Goal: Task Accomplishment & Management: Use online tool/utility

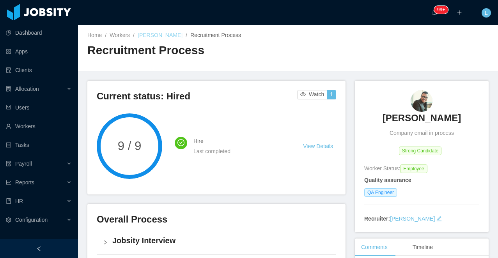
click at [150, 34] on link "Giovanny De leon" at bounding box center [160, 35] width 45 height 6
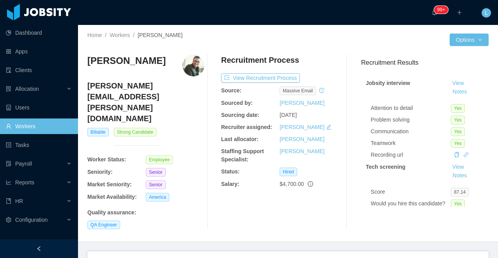
click at [309, 251] on div "Clients" at bounding box center [315, 262] width 32 height 22
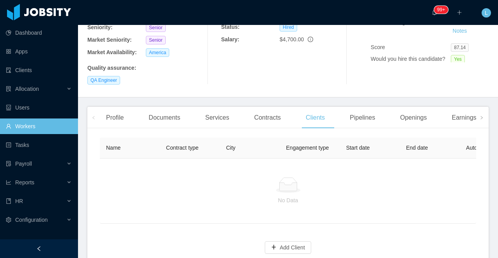
scroll to position [167, 0]
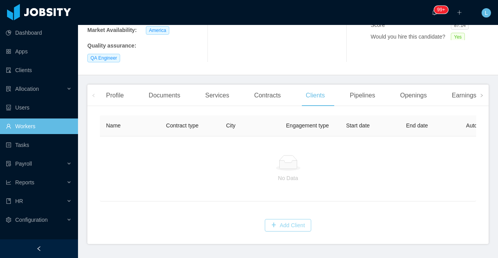
click at [289, 219] on button "Add Client" at bounding box center [288, 225] width 46 height 12
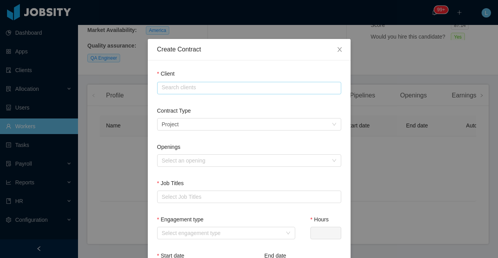
click at [209, 90] on input "text" at bounding box center [249, 88] width 184 height 12
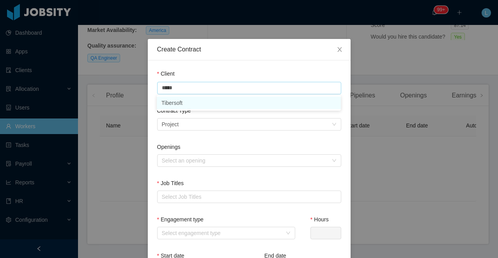
click at [220, 104] on li "Tibersoft" at bounding box center [249, 103] width 184 height 12
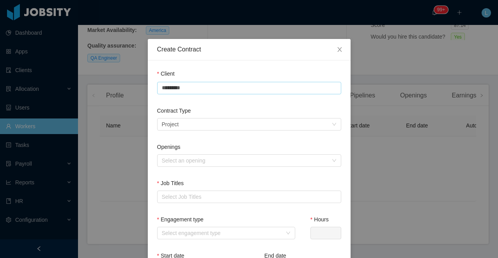
type input "*********"
click at [199, 123] on div "Select a contract type Project" at bounding box center [246, 124] width 169 height 12
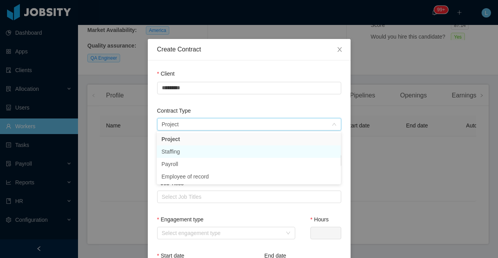
click at [189, 152] on li "Staffing" at bounding box center [249, 151] width 184 height 12
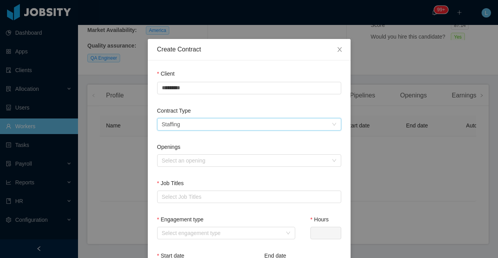
click at [194, 128] on div "Select a contract type Staffing" at bounding box center [246, 124] width 169 height 12
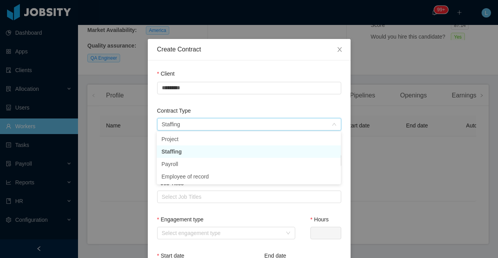
click at [186, 152] on li "Staffing" at bounding box center [249, 151] width 184 height 12
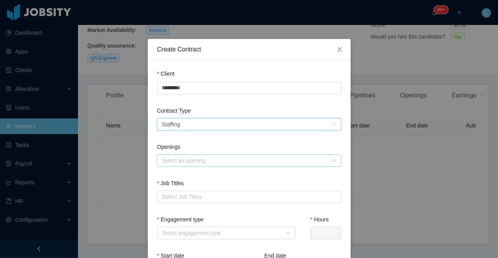
click at [194, 162] on div "Select an opening" at bounding box center [245, 161] width 166 height 8
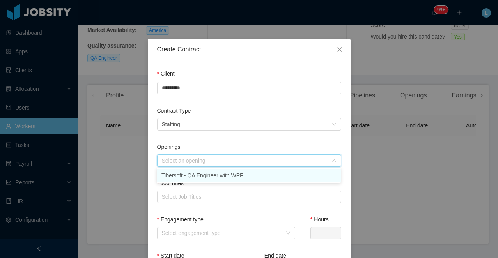
click at [193, 174] on li "Tibersoft - QA Engineer with WPF" at bounding box center [249, 175] width 184 height 12
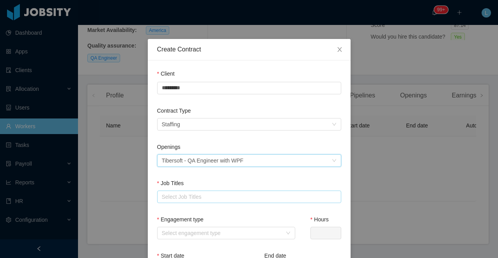
click at [186, 199] on div "Select Job Titles" at bounding box center [247, 197] width 171 height 8
type input "**"
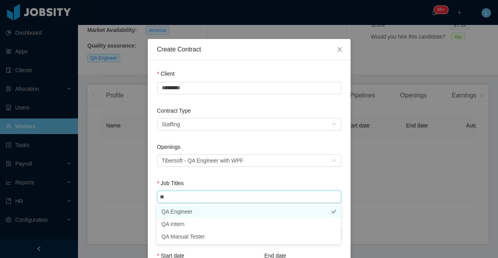
click at [191, 212] on li "QA Engineer" at bounding box center [249, 211] width 184 height 12
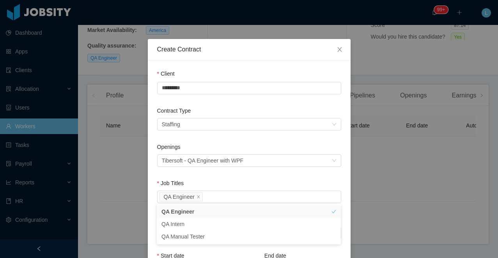
click at [208, 187] on div "Job Titles" at bounding box center [249, 184] width 184 height 11
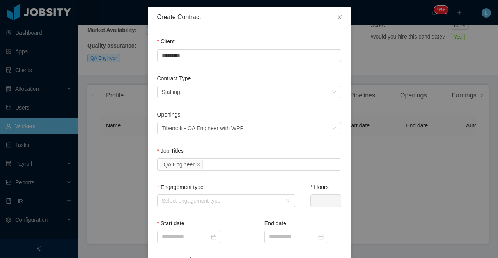
scroll to position [34, 0]
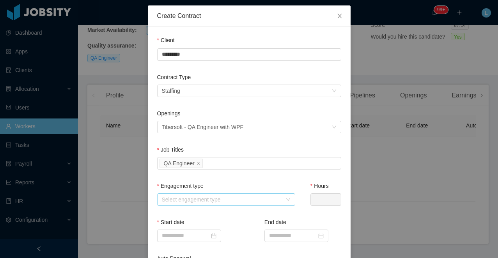
click at [200, 196] on div "Select engagement type" at bounding box center [222, 200] width 120 height 8
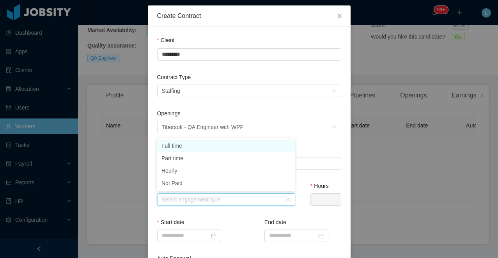
click at [191, 144] on li "Full time" at bounding box center [226, 145] width 138 height 12
type input "*"
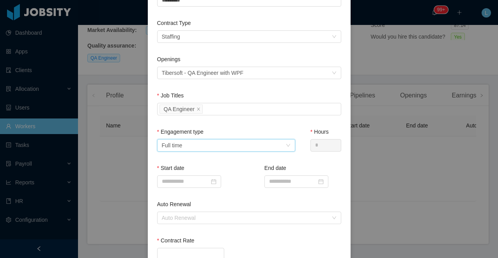
scroll to position [92, 0]
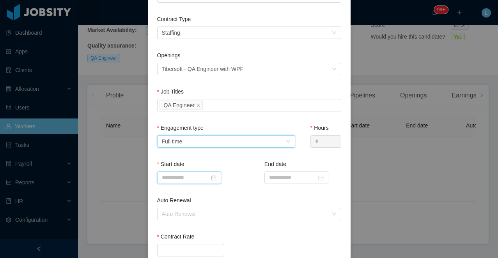
click at [187, 176] on input at bounding box center [189, 177] width 64 height 12
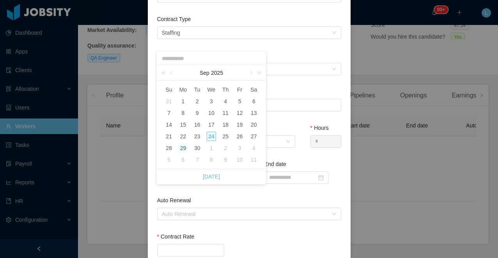
click at [185, 148] on div "29" at bounding box center [182, 147] width 9 height 9
type input "**********"
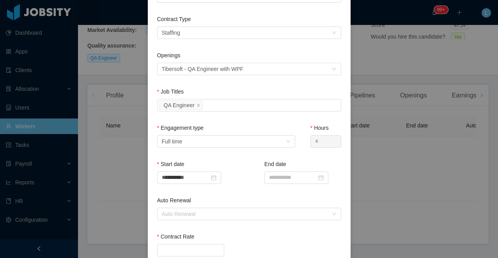
click at [209, 189] on div "**********" at bounding box center [195, 178] width 77 height 36
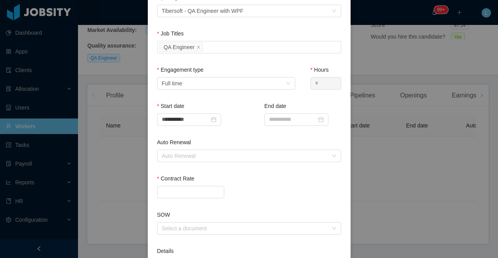
scroll to position [152, 0]
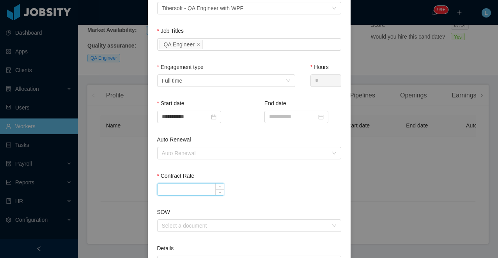
click at [197, 187] on input "Contract Rate" at bounding box center [190, 190] width 66 height 12
type input "*******"
click at [288, 190] on div "*******" at bounding box center [249, 189] width 184 height 12
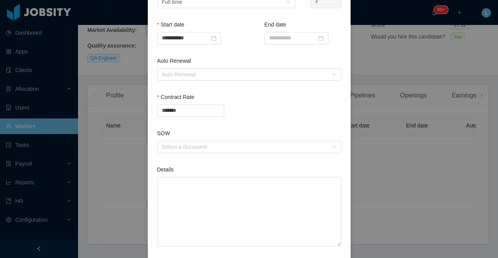
scroll to position [272, 0]
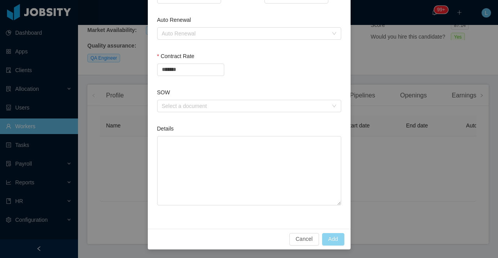
click at [337, 236] on button "Add" at bounding box center [333, 239] width 22 height 12
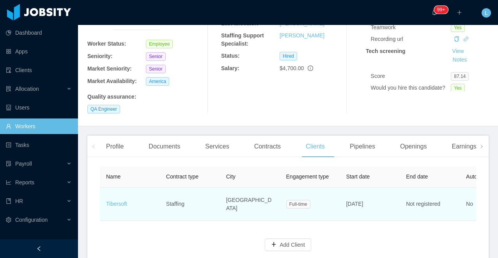
scroll to position [114, 0]
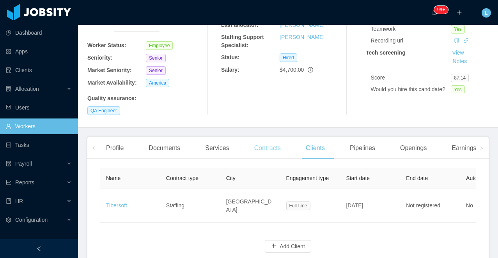
click at [265, 137] on div "Contracts" at bounding box center [267, 148] width 39 height 22
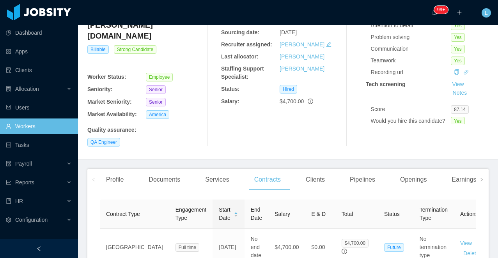
scroll to position [136, 0]
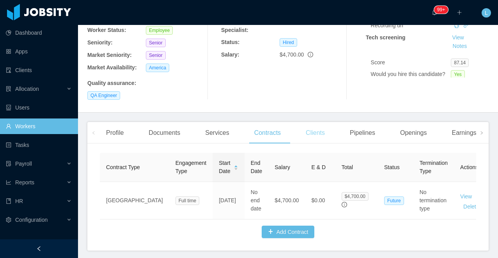
click at [325, 122] on div "Clients" at bounding box center [315, 133] width 32 height 22
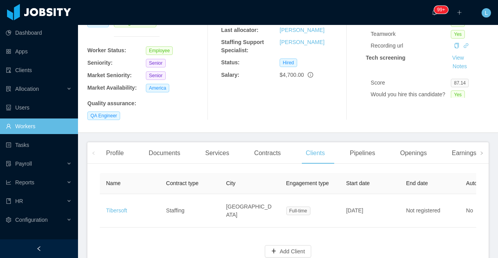
scroll to position [129, 0]
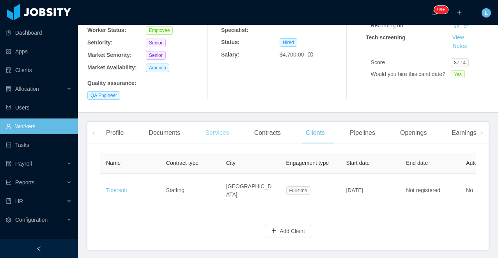
click at [226, 122] on div "Services" at bounding box center [217, 133] width 36 height 22
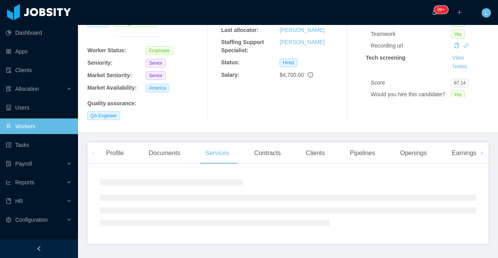
scroll to position [98, 0]
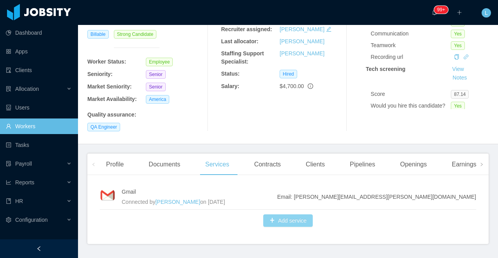
click at [276, 214] on button "Add service" at bounding box center [287, 220] width 49 height 12
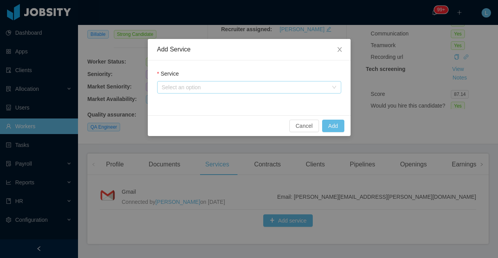
click at [222, 84] on div "Select an option" at bounding box center [245, 87] width 166 height 8
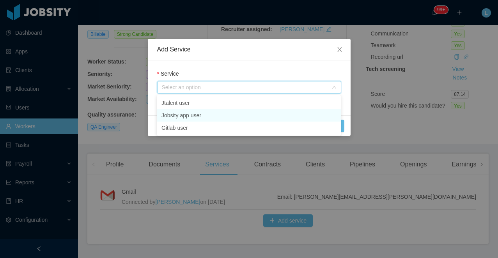
click at [209, 114] on li "Jobsity app user" at bounding box center [249, 115] width 184 height 12
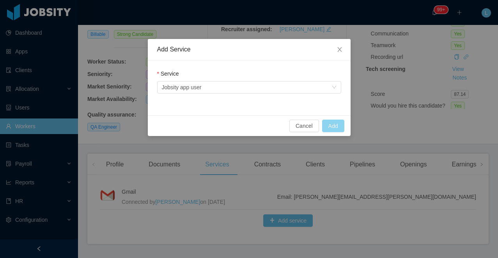
click at [333, 128] on button "Add" at bounding box center [333, 126] width 22 height 12
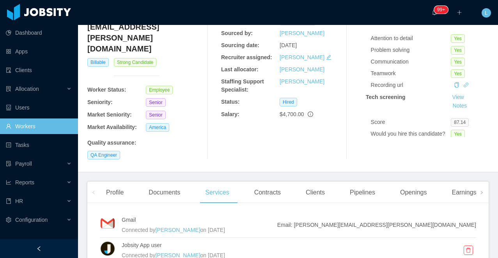
scroll to position [22, 0]
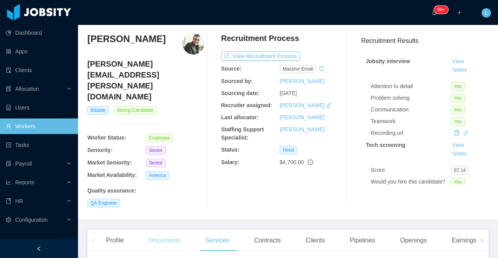
click at [179, 229] on div "Documents" at bounding box center [164, 240] width 44 height 22
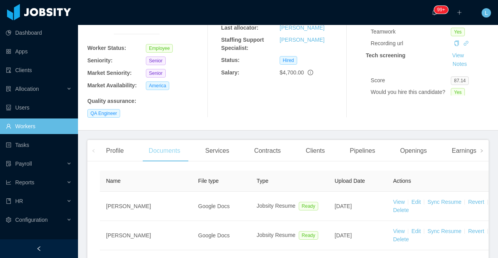
scroll to position [68, 0]
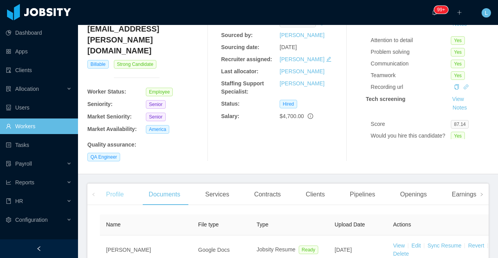
click at [118, 184] on div "Profile" at bounding box center [115, 195] width 30 height 22
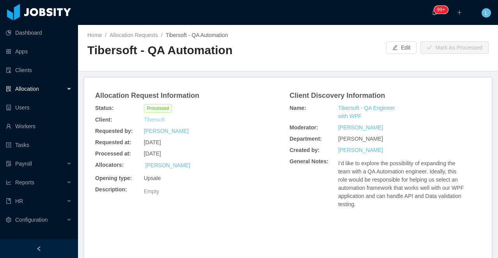
click at [155, 121] on link "Tibersoft" at bounding box center [154, 120] width 21 height 8
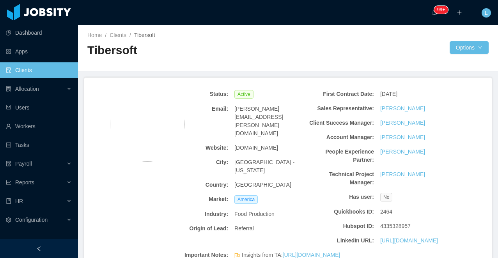
click at [46, 247] on div at bounding box center [39, 248] width 78 height 19
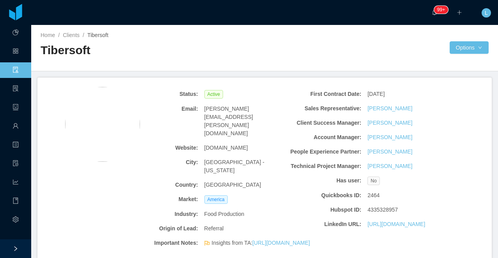
scroll to position [218, 0]
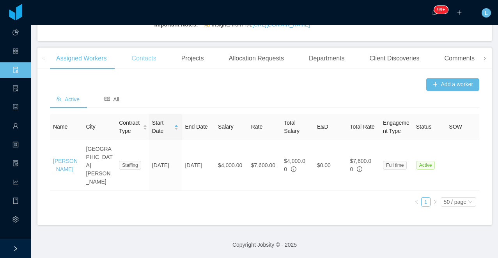
click at [138, 69] on div "Contacts" at bounding box center [143, 59] width 37 height 22
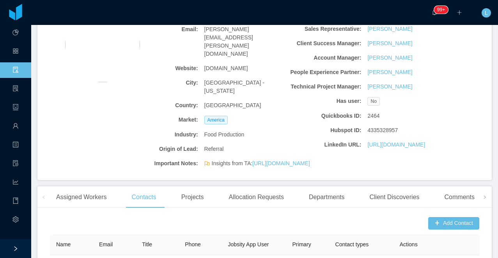
scroll to position [2, 0]
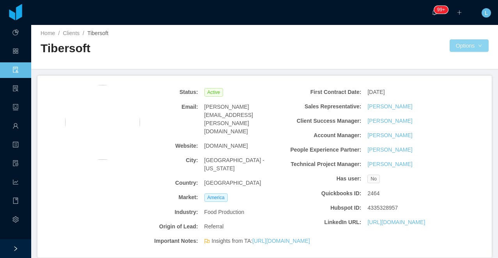
click at [466, 49] on button "Options" at bounding box center [468, 45] width 39 height 12
click at [459, 83] on button "Documents" at bounding box center [459, 79] width 40 height 12
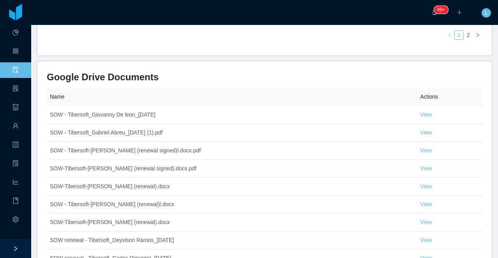
scroll to position [436, 0]
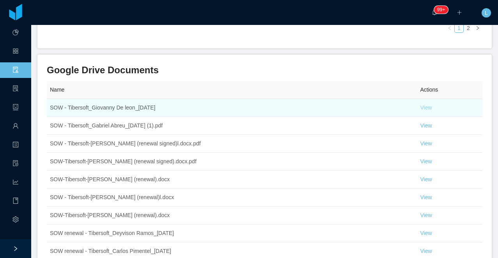
click at [425, 104] on link "View" at bounding box center [426, 107] width 12 height 6
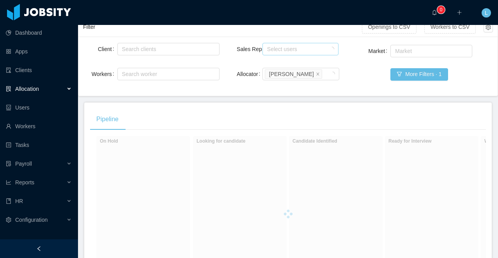
scroll to position [58, 0]
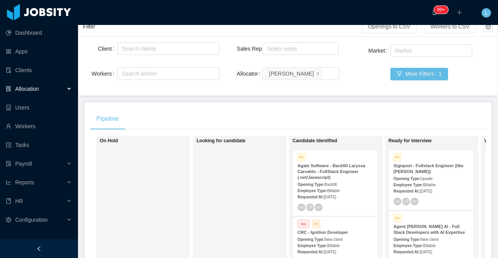
click at [34, 246] on div at bounding box center [39, 248] width 78 height 19
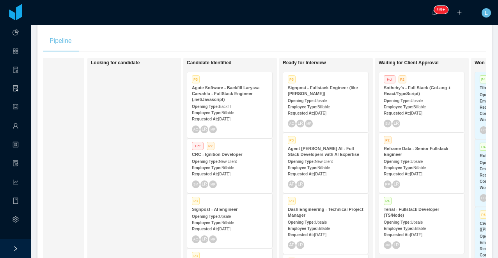
scroll to position [0, 88]
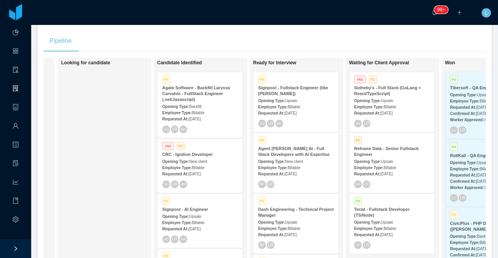
click at [198, 94] on strong "Agate Software - Backfill Laryssa Carvahlo - FullStack Engineer (.net/Javascrip…" at bounding box center [196, 93] width 68 height 16
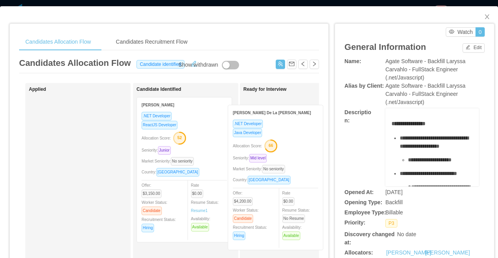
drag, startPoint x: 208, startPoint y: 141, endPoint x: 300, endPoint y: 149, distance: 91.5
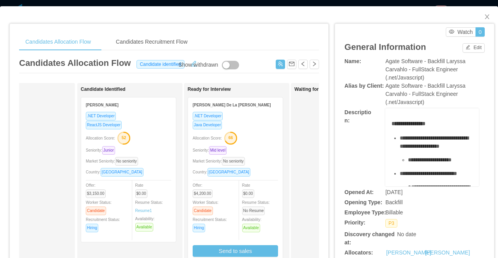
scroll to position [0, 72]
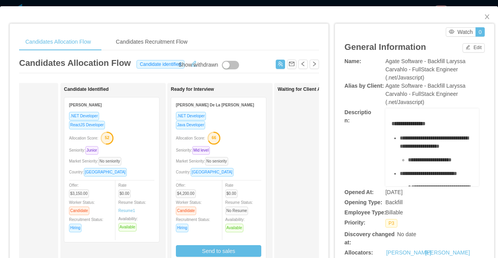
click at [237, 129] on div "Java Developer" at bounding box center [218, 124] width 85 height 9
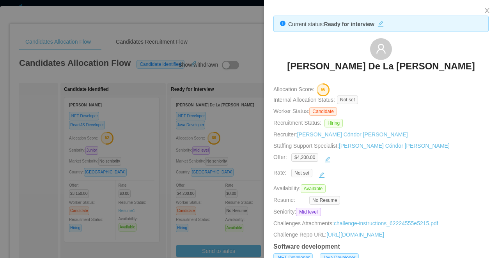
click at [230, 242] on div at bounding box center [249, 129] width 498 height 258
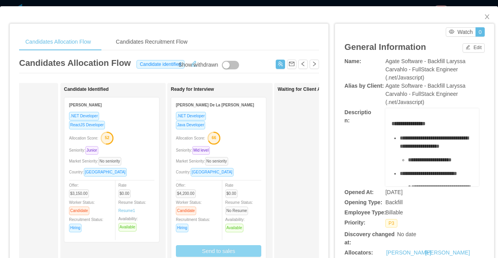
click at [217, 252] on button "Send to sales" at bounding box center [218, 251] width 85 height 12
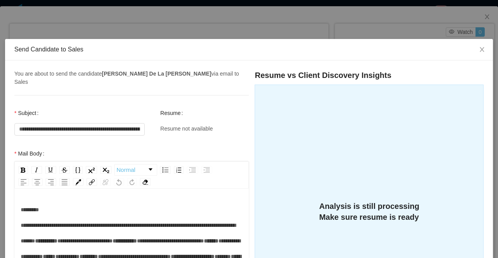
click at [219, 26] on div "**********" at bounding box center [249, 129] width 498 height 258
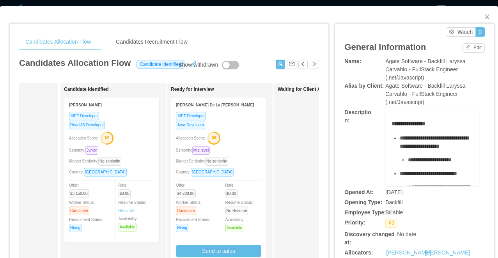
click at [219, 4] on div "**********" at bounding box center [249, 129] width 498 height 258
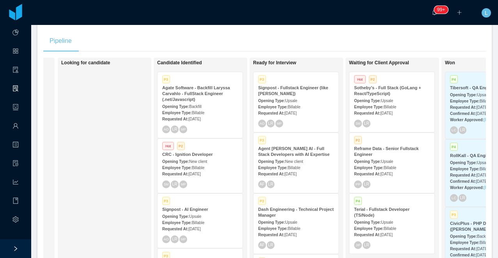
click at [213, 97] on div "Agate Software - Backfill Laryssa Carvahlo - FullStack Engineer (.net/Javascrip…" at bounding box center [200, 94] width 76 height 18
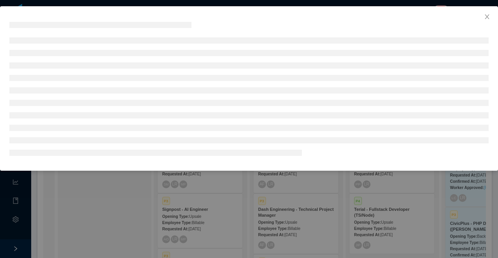
click at [225, 212] on div at bounding box center [249, 129] width 498 height 258
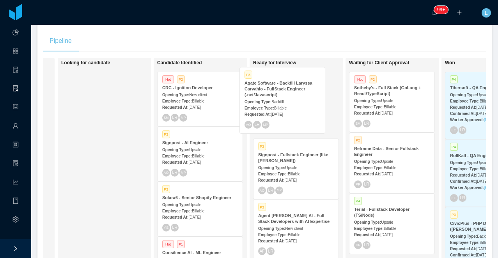
drag, startPoint x: 218, startPoint y: 99, endPoint x: 300, endPoint y: 94, distance: 82.3
click at [300, 94] on div "On Hold Looking for candidate Candidate Identified P3 Agate Software - Backfill…" at bounding box center [264, 174] width 442 height 232
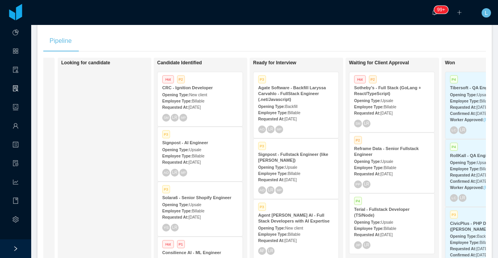
click at [275, 96] on strong "Agate Software - Backfill Laryssa Carvahlo - FullStack Engineer (.net/Javascrip…" at bounding box center [292, 93] width 68 height 16
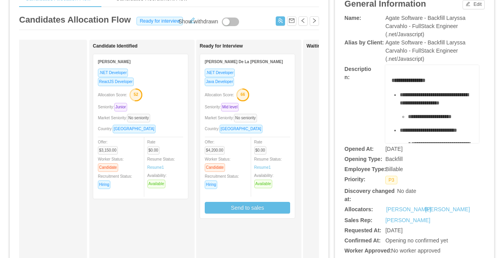
scroll to position [0, 47]
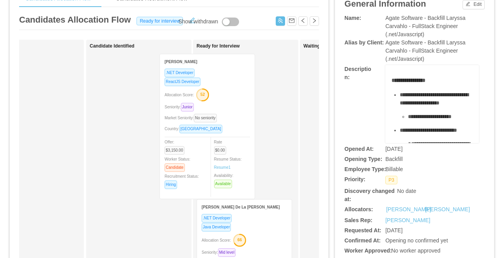
drag, startPoint x: 161, startPoint y: 84, endPoint x: 240, endPoint y: 84, distance: 78.7
click at [240, 84] on div "Applied Candidate Identified Luis Garcia .NET Developer ReactJS Developer Alloc…" at bounding box center [169, 238] width 300 height 396
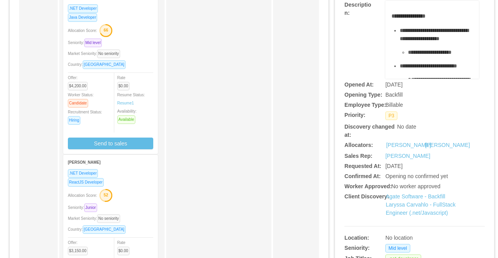
scroll to position [0, 187]
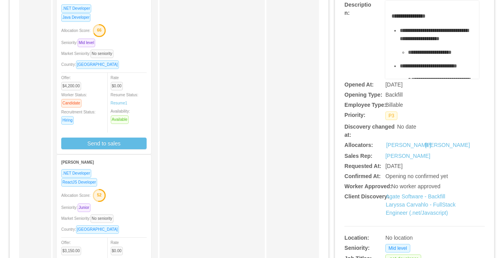
click at [149, 188] on div ".NET Developer ReactJS Developer Allocation Score: 52 Seniority: Junior Market …" at bounding box center [103, 244] width 95 height 150
click at [129, 193] on div "Allocation Score: 52" at bounding box center [103, 195] width 85 height 12
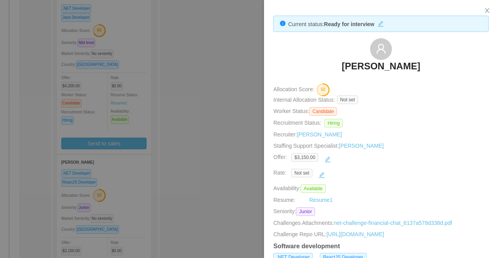
click at [376, 69] on h3 "[PERSON_NAME]" at bounding box center [380, 66] width 78 height 12
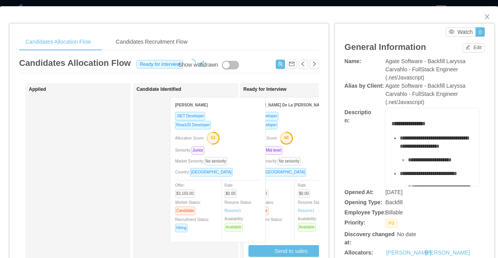
drag, startPoint x: 199, startPoint y: 128, endPoint x: 275, endPoint y: 127, distance: 75.6
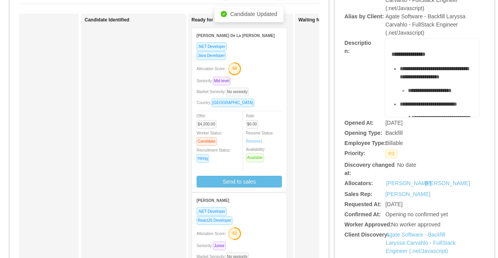
scroll to position [161, 0]
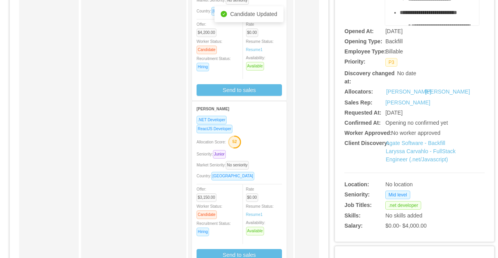
click at [263, 144] on div "Allocation Score: 52" at bounding box center [238, 141] width 85 height 12
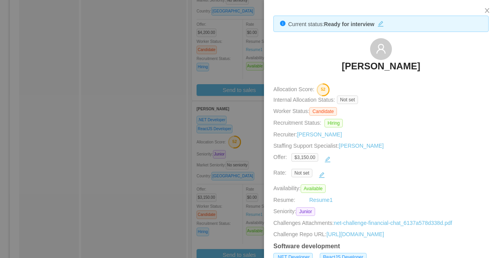
click at [224, 67] on div at bounding box center [249, 129] width 498 height 258
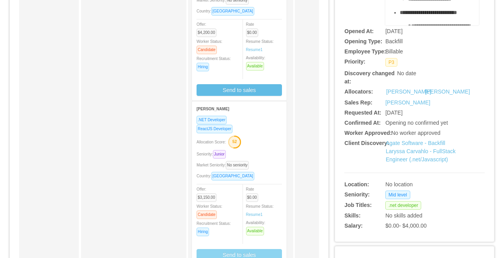
click at [234, 252] on button "Send to sales" at bounding box center [238, 255] width 85 height 12
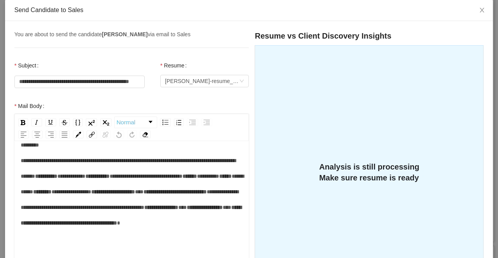
scroll to position [109, 0]
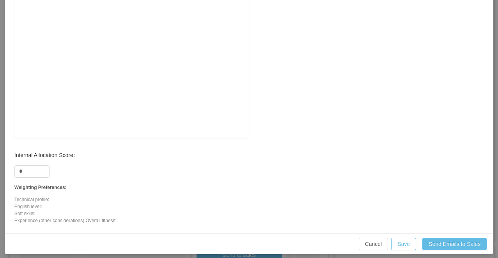
click at [76, 75] on div "rdw-editor" at bounding box center [132, 81] width 222 height 136
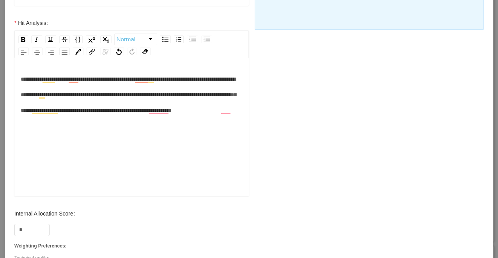
scroll to position [377, 0]
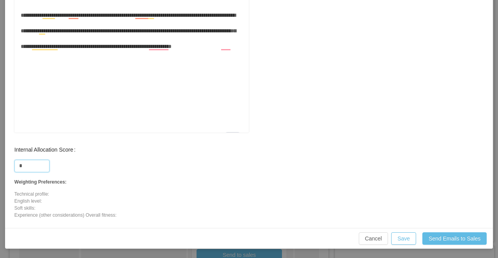
drag, startPoint x: 27, startPoint y: 164, endPoint x: 5, endPoint y: 164, distance: 22.6
click at [7, 164] on div "Internal Allocation Score * Weighting Preferences: Technical profile: English l…" at bounding box center [132, 180] width 250 height 77
type input "**"
click at [402, 238] on button "Save" at bounding box center [403, 238] width 25 height 12
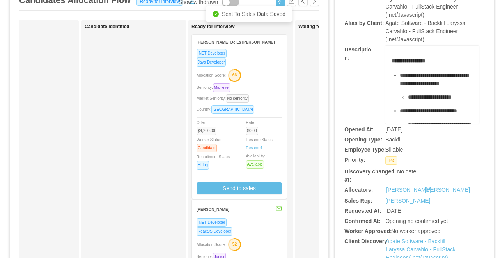
scroll to position [56, 0]
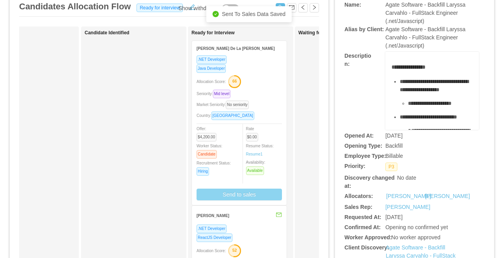
click at [223, 193] on button "Send to sales" at bounding box center [238, 195] width 85 height 12
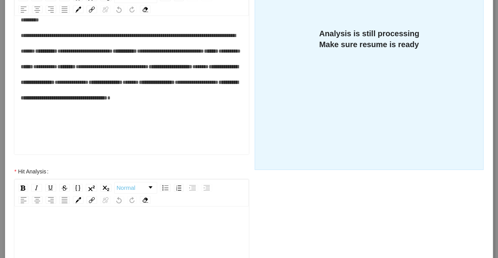
scroll to position [198, 0]
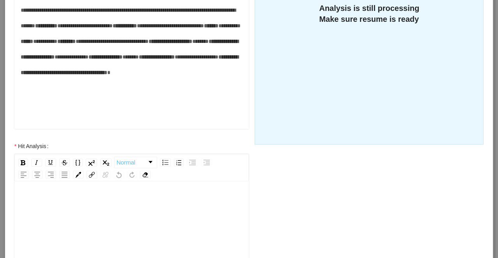
click at [100, 197] on div "To enrich screen reader interactions, please activate Accessibility in Grammarl…" at bounding box center [132, 202] width 222 height 16
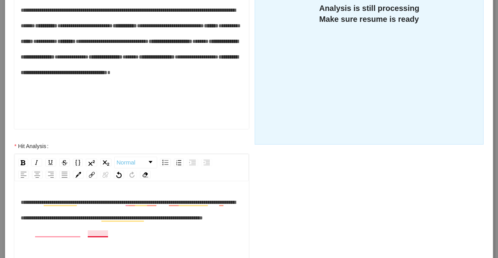
click at [97, 221] on span "**********" at bounding box center [128, 209] width 215 height 21
click at [119, 226] on div "**********" at bounding box center [132, 209] width 222 height 31
click at [131, 225] on div "**********" at bounding box center [132, 209] width 222 height 31
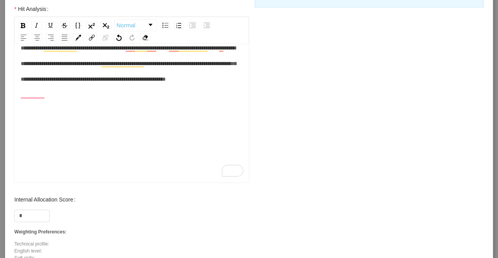
scroll to position [377, 0]
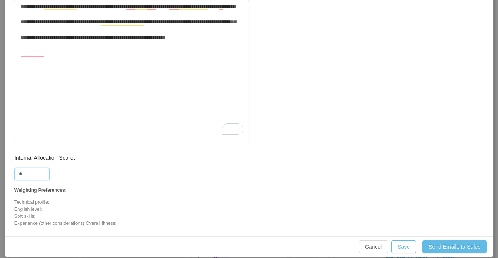
drag, startPoint x: 25, startPoint y: 163, endPoint x: 14, endPoint y: 163, distance: 11.3
click at [14, 163] on div "Internal Allocation Score * Weighting Preferences: Technical profile: English l…" at bounding box center [132, 188] width 250 height 77
type input "**"
click at [399, 240] on button "Save" at bounding box center [403, 246] width 25 height 12
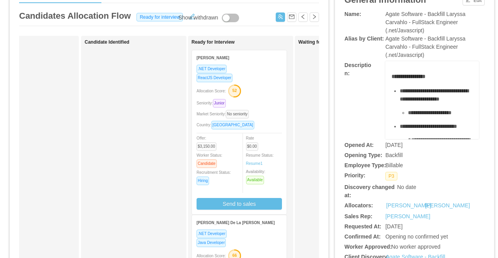
scroll to position [6, 0]
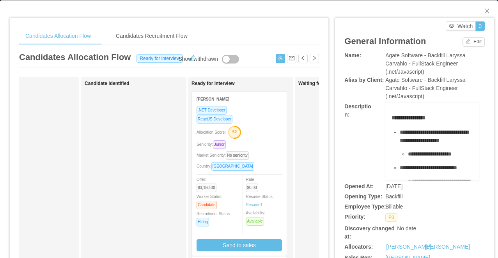
click at [267, 127] on div "Allocation Score: 52" at bounding box center [238, 131] width 85 height 12
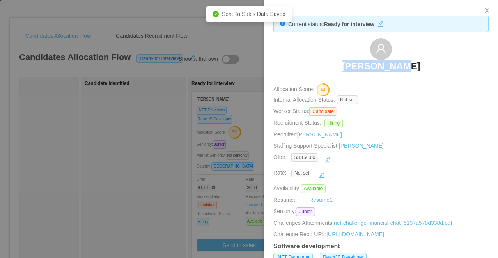
drag, startPoint x: 444, startPoint y: 73, endPoint x: 354, endPoint y: 64, distance: 90.1
click at [354, 64] on div "[PERSON_NAME]" at bounding box center [380, 57] width 215 height 39
copy h3 "[PERSON_NAME]"
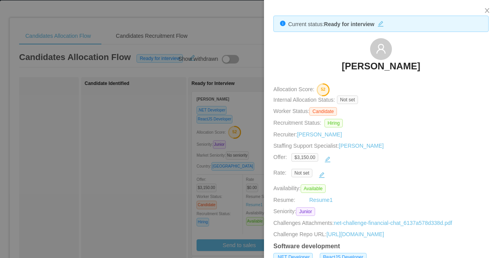
click at [194, 116] on div at bounding box center [249, 129] width 498 height 258
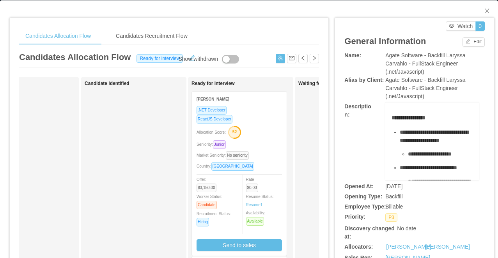
click at [423, 55] on span "Agate Software - Backfill Laryssa Carvahlo - FullStack Engineer (.net/Javascrip…" at bounding box center [425, 63] width 80 height 23
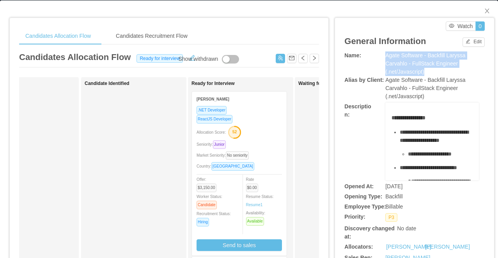
click at [423, 55] on span "Agate Software - Backfill Laryssa Carvahlo - FullStack Engineer (.net/Javascrip…" at bounding box center [425, 63] width 80 height 23
copy span "Agate Software - Backfill Laryssa Carvahlo - FullStack Engineer (.net/Javascrip…"
click at [268, 136] on div "Allocation Score: 52" at bounding box center [238, 131] width 85 height 12
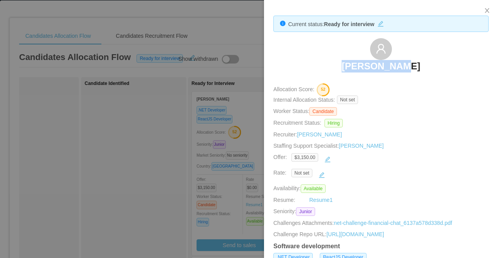
drag, startPoint x: 434, startPoint y: 60, endPoint x: 325, endPoint y: 60, distance: 108.7
click at [325, 60] on div "[PERSON_NAME]" at bounding box center [380, 57] width 215 height 39
copy h3 "[PERSON_NAME]"
click at [217, 191] on div at bounding box center [249, 129] width 498 height 258
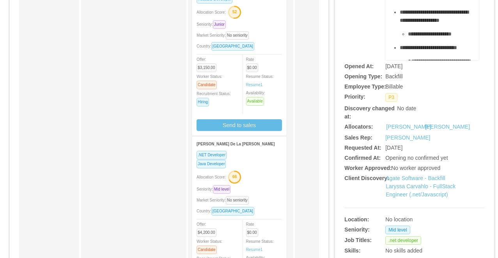
scroll to position [181, 0]
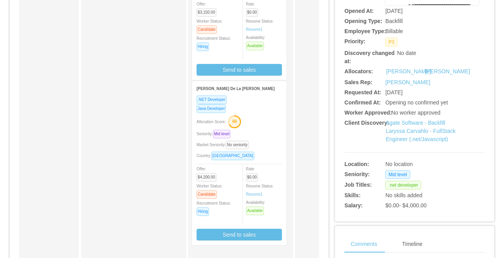
click at [267, 125] on div "Allocation Score: 66" at bounding box center [238, 121] width 85 height 12
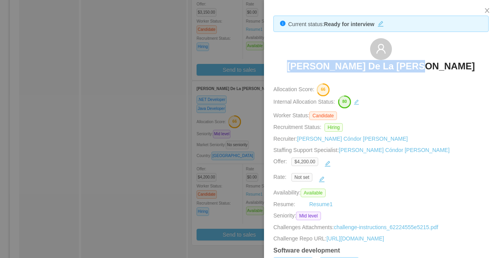
drag, startPoint x: 455, startPoint y: 76, endPoint x: 324, endPoint y: 58, distance: 132.6
click at [324, 58] on div "Ruben De La Rosa Guerrero" at bounding box center [380, 57] width 215 height 39
copy h3 "Ruben De La Rosa Guerrero"
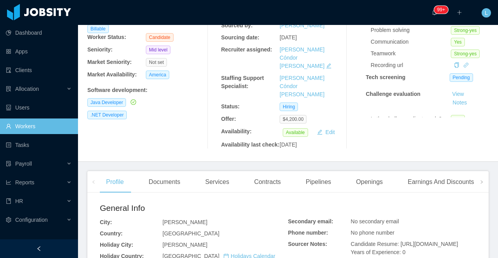
scroll to position [106, 0]
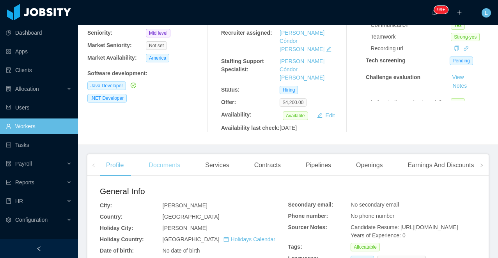
click at [164, 170] on div "Documents" at bounding box center [164, 165] width 44 height 22
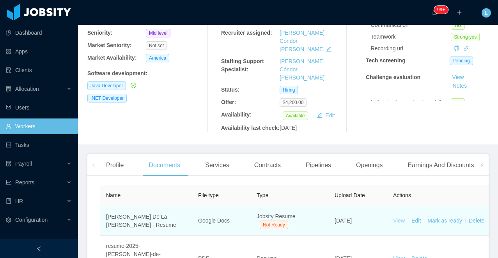
click at [398, 222] on link "View" at bounding box center [399, 220] width 12 height 6
click at [443, 224] on link "Mark as ready" at bounding box center [444, 220] width 35 height 6
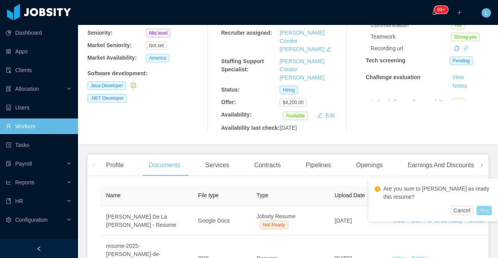
click at [490, 211] on button "Yes" at bounding box center [483, 210] width 15 height 9
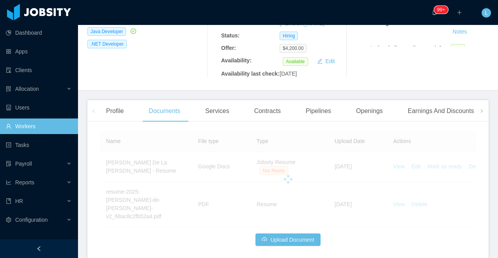
scroll to position [178, 0]
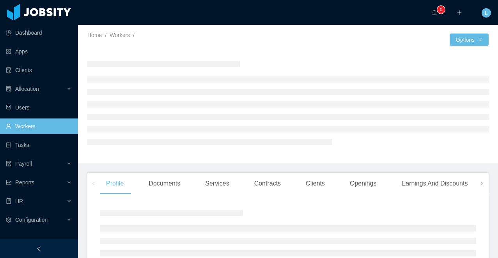
click at [37, 247] on icon "icon: left" at bounding box center [38, 248] width 5 height 5
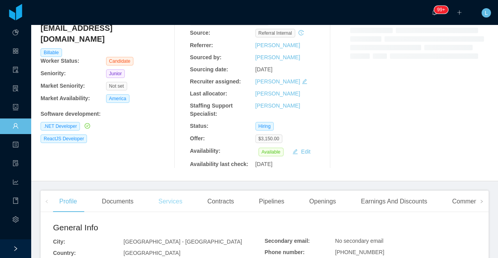
scroll to position [68, 0]
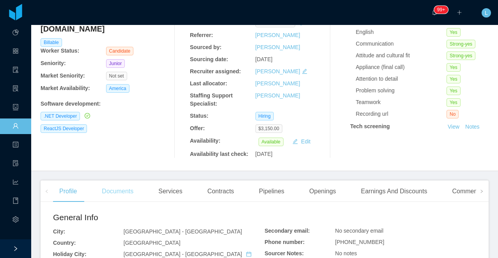
click at [113, 192] on div "Documents" at bounding box center [117, 191] width 44 height 22
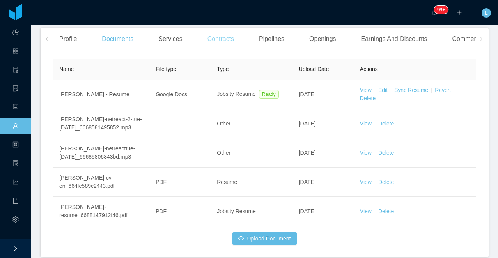
scroll to position [254, 0]
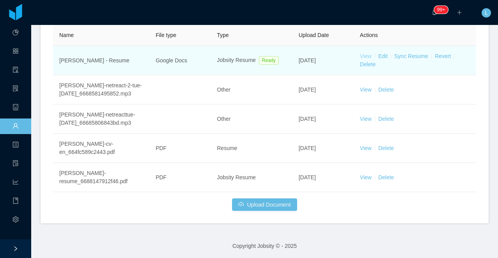
click at [365, 56] on link "View" at bounding box center [366, 56] width 12 height 6
click at [409, 55] on link "Sync Resume" at bounding box center [411, 56] width 34 height 6
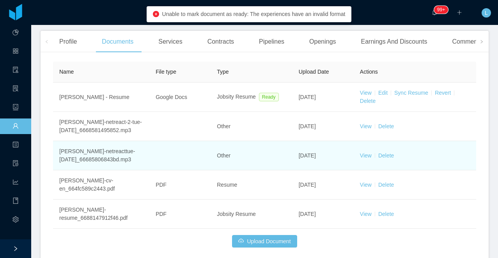
scroll to position [202, 0]
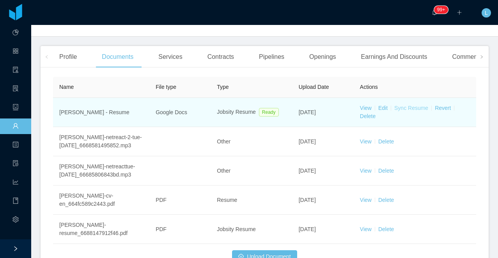
click at [408, 106] on link "Sync Resume" at bounding box center [411, 108] width 34 height 6
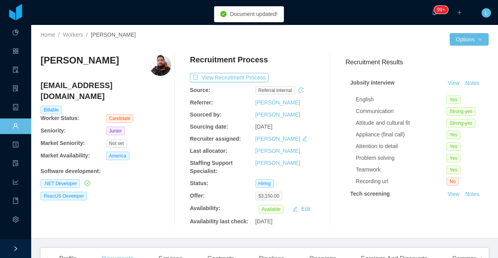
scroll to position [0, 0]
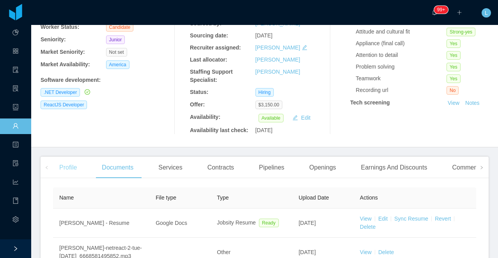
click at [71, 164] on div "Profile" at bounding box center [68, 168] width 30 height 22
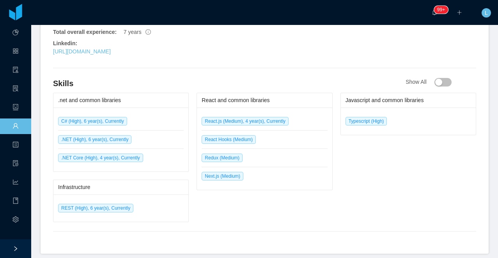
scroll to position [409, 0]
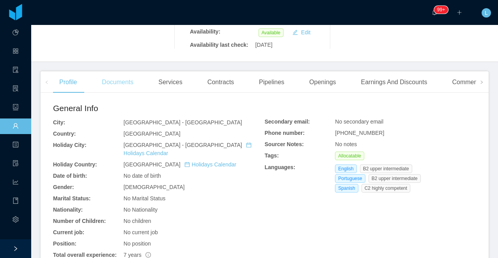
click at [108, 89] on div "Documents" at bounding box center [117, 82] width 44 height 22
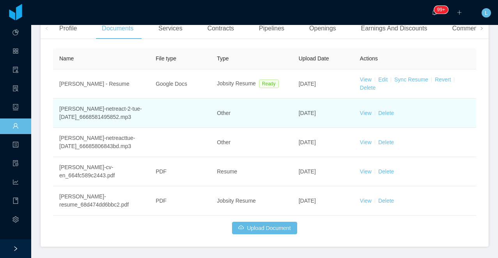
scroll to position [233, 0]
